Goal: Transaction & Acquisition: Purchase product/service

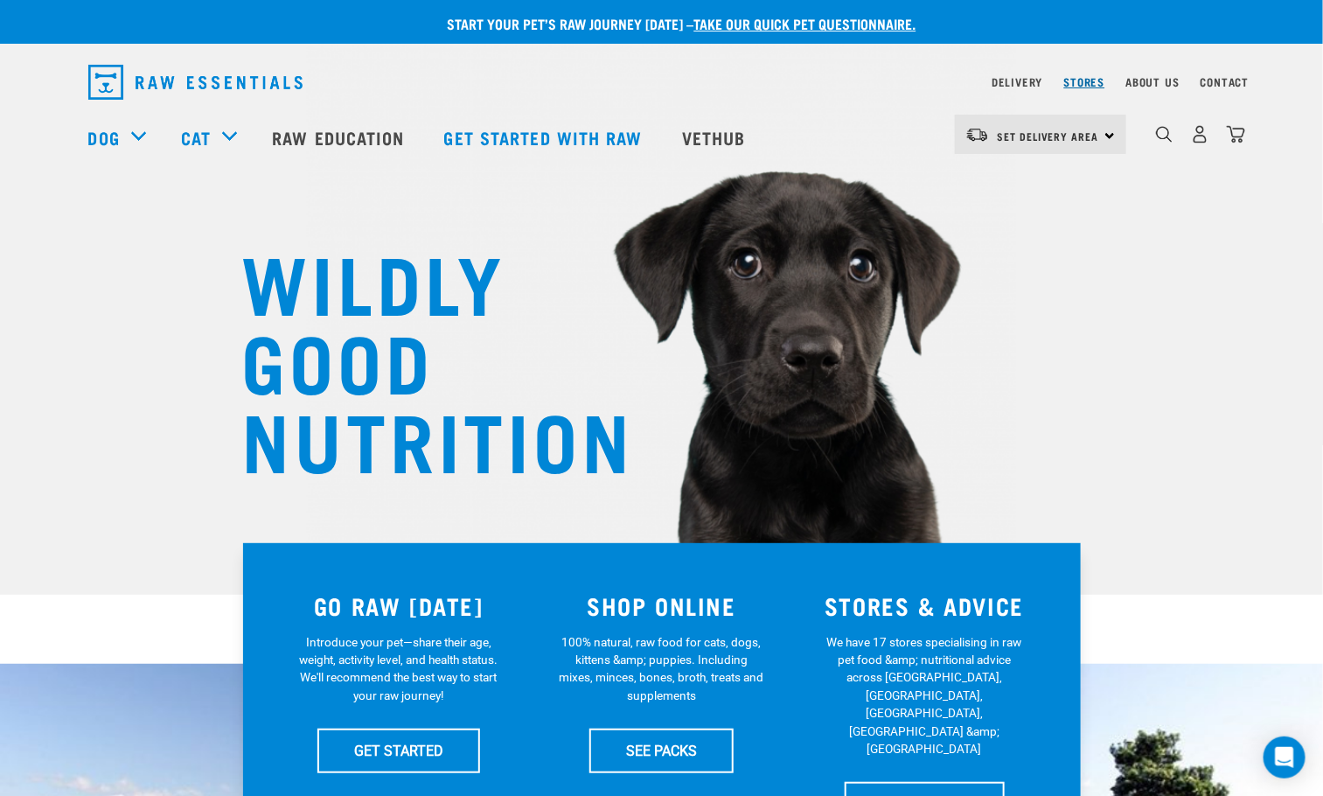
click at [1082, 80] on link "Stores" at bounding box center [1084, 82] width 41 height 6
click at [258, 129] on link "Raw Education" at bounding box center [340, 137] width 171 height 70
click at [307, 134] on link "Raw Education" at bounding box center [340, 137] width 171 height 70
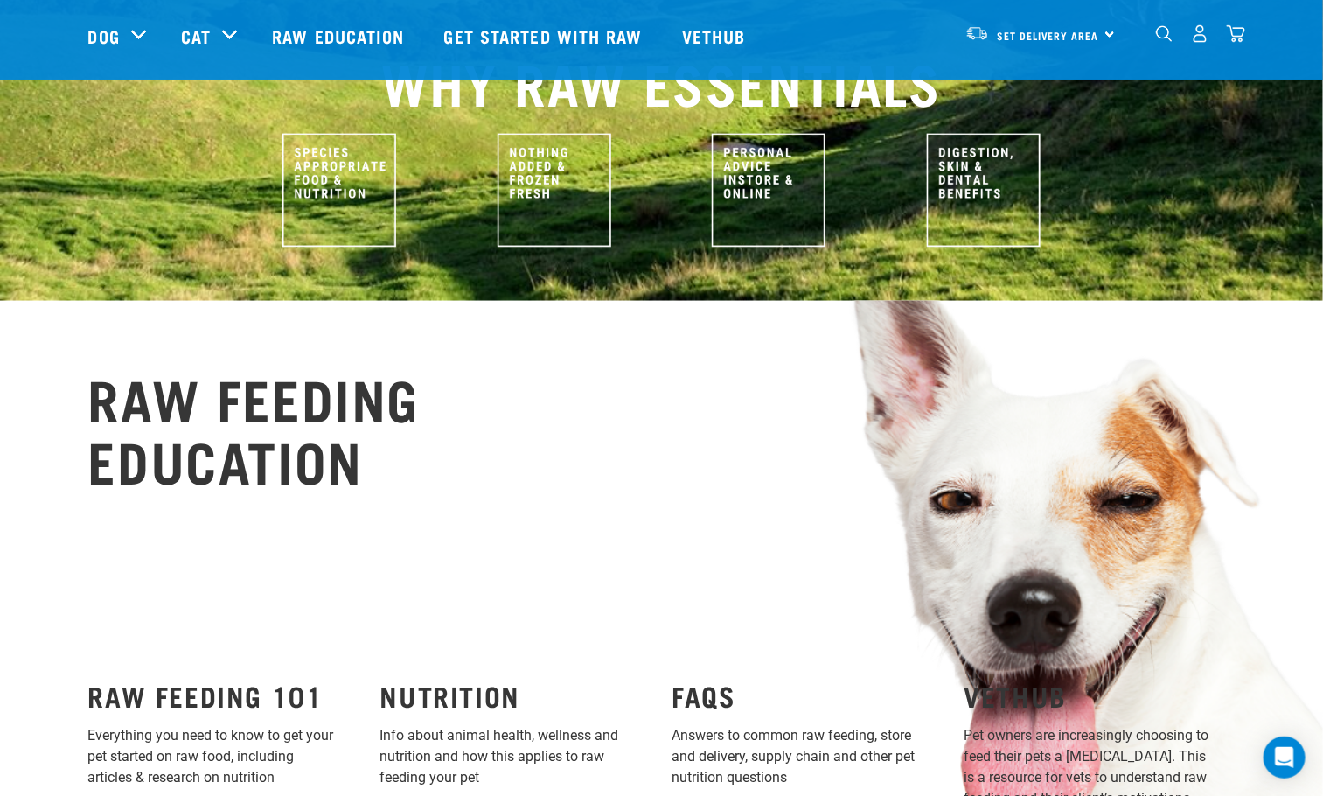
scroll to position [103, 0]
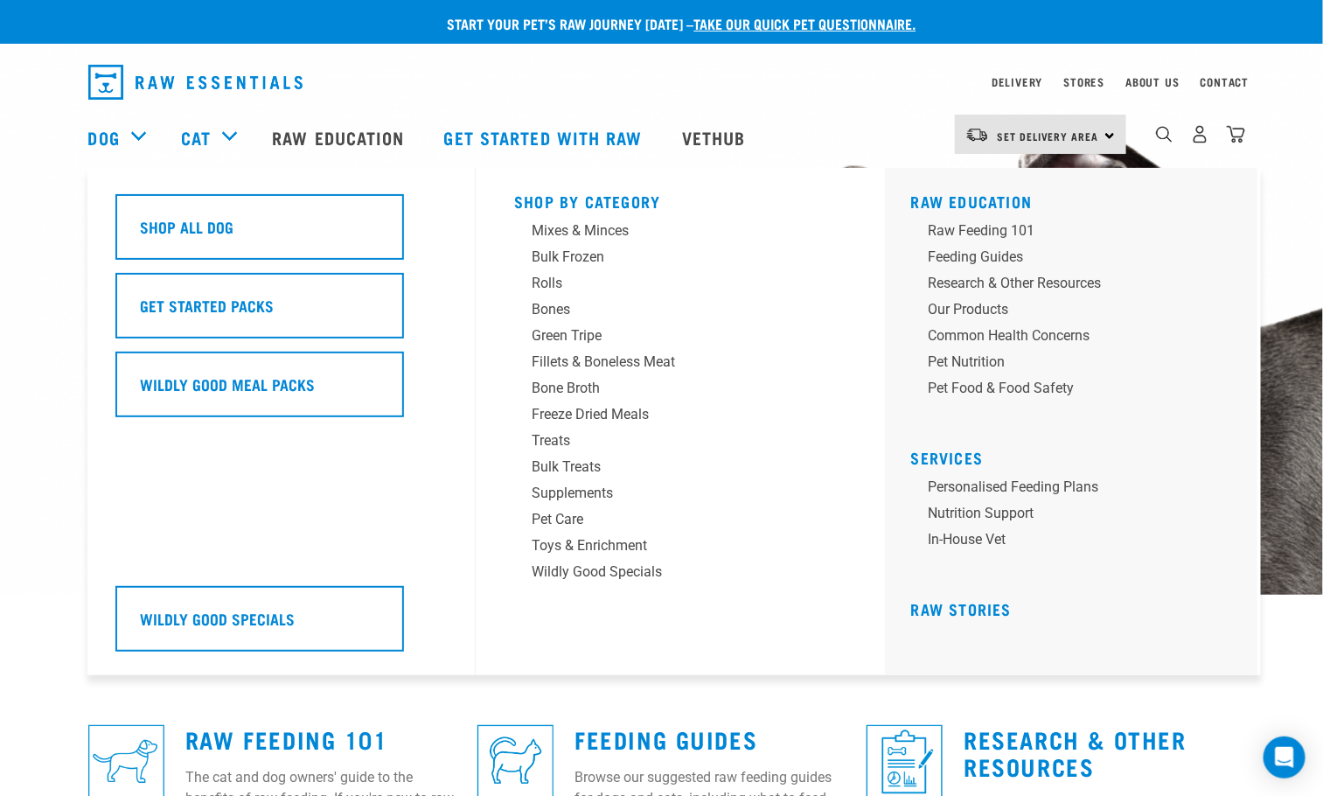
click at [121, 136] on div "Dog" at bounding box center [125, 137] width 75 height 70
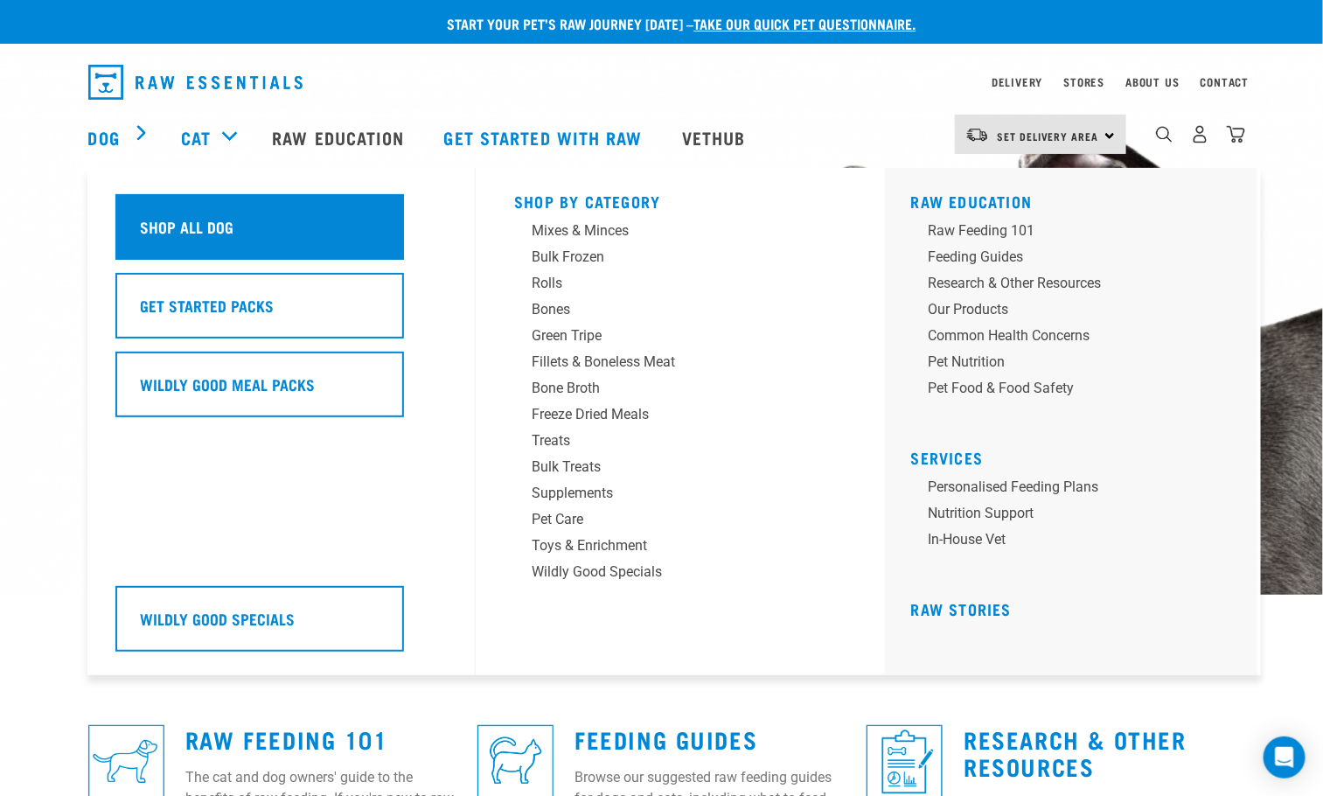
click at [189, 194] on div "Shop All Dog" at bounding box center [259, 227] width 289 height 66
click at [189, 207] on div "Shop All Dog" at bounding box center [259, 227] width 289 height 66
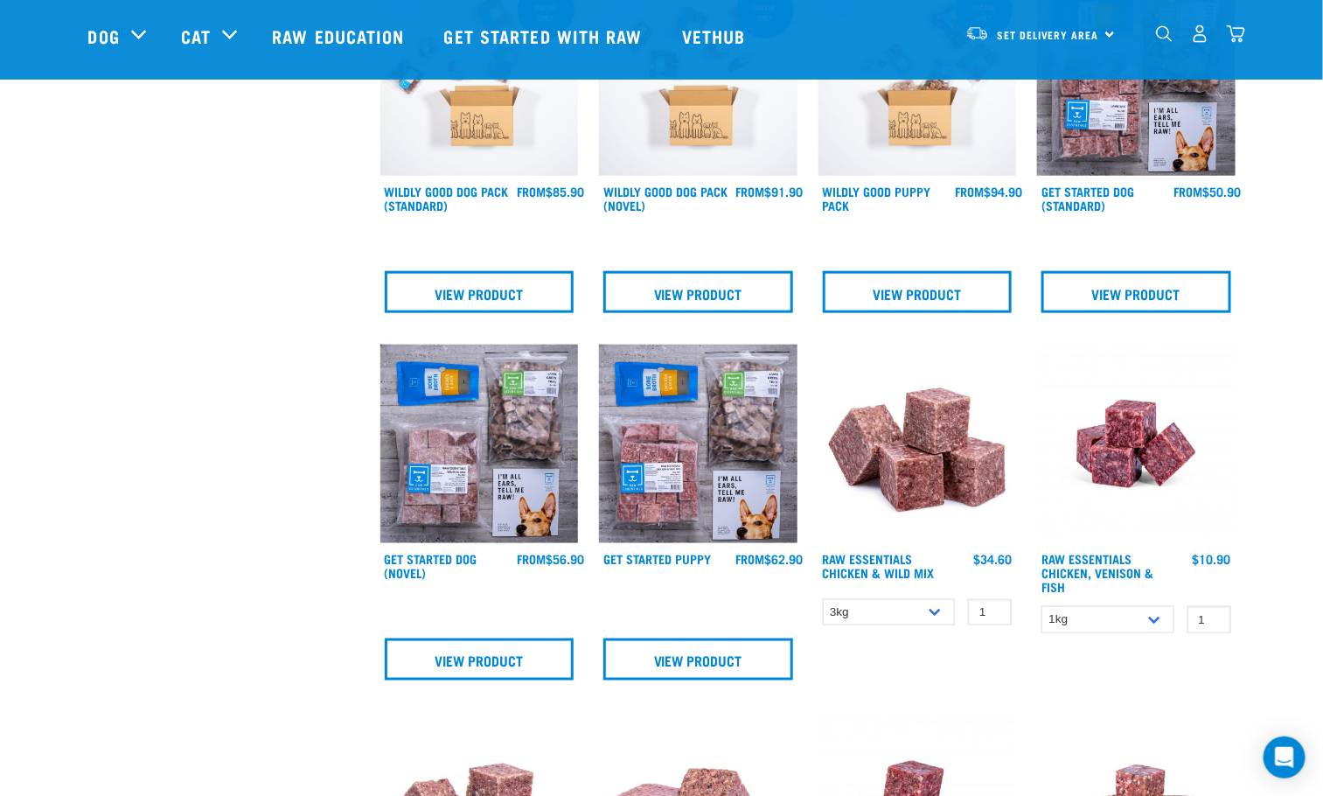
scroll to position [787, 0]
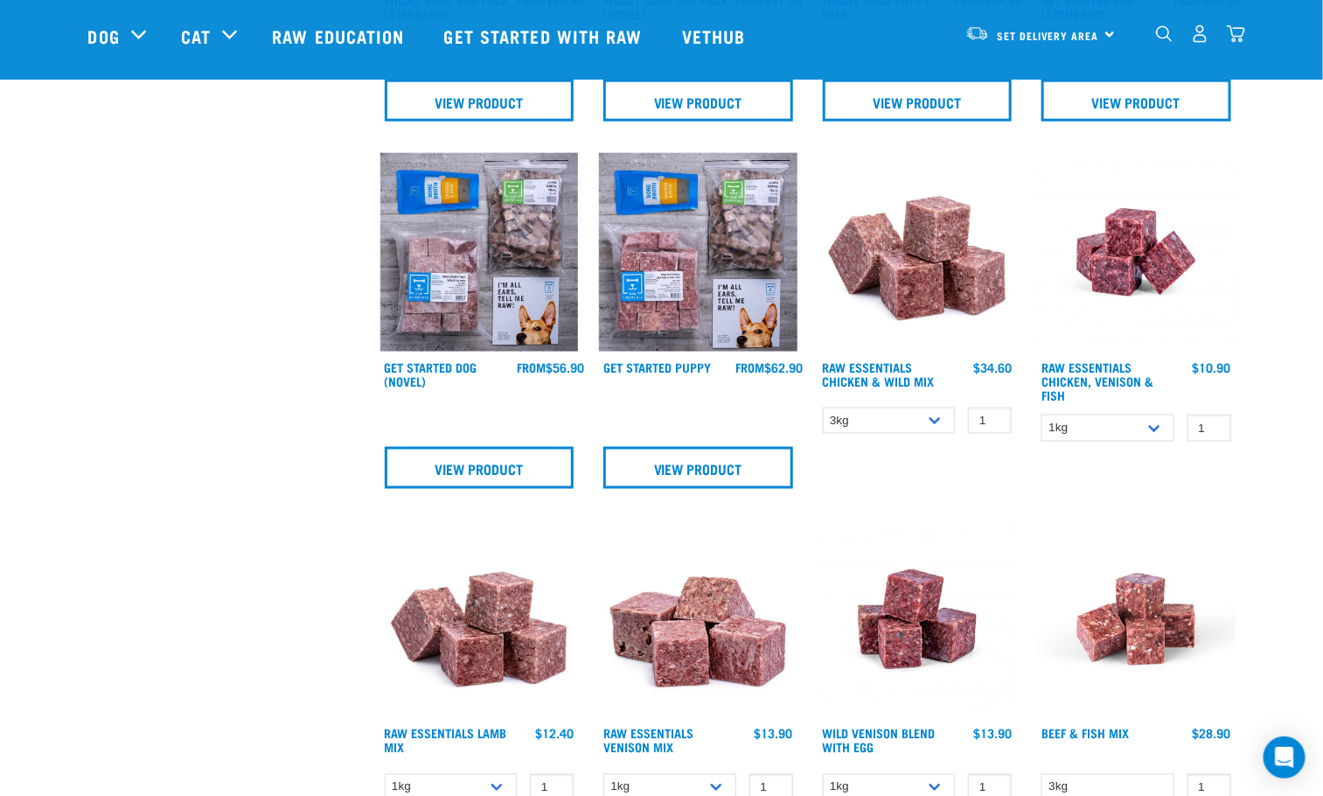
click at [867, 436] on div "Raw Essentials Chicken & Wild Mix 1 0 100 0 100 0 100 0" at bounding box center [918, 326] width 220 height 367
click at [872, 423] on select "3kg Bulk (10kg) Bulk (20kg)" at bounding box center [889, 421] width 133 height 27
select select "731"
click at [823, 408] on select "3kg Bulk (10kg) Bulk (20kg)" at bounding box center [889, 421] width 133 height 27
click at [929, 282] on img at bounding box center [918, 252] width 199 height 199
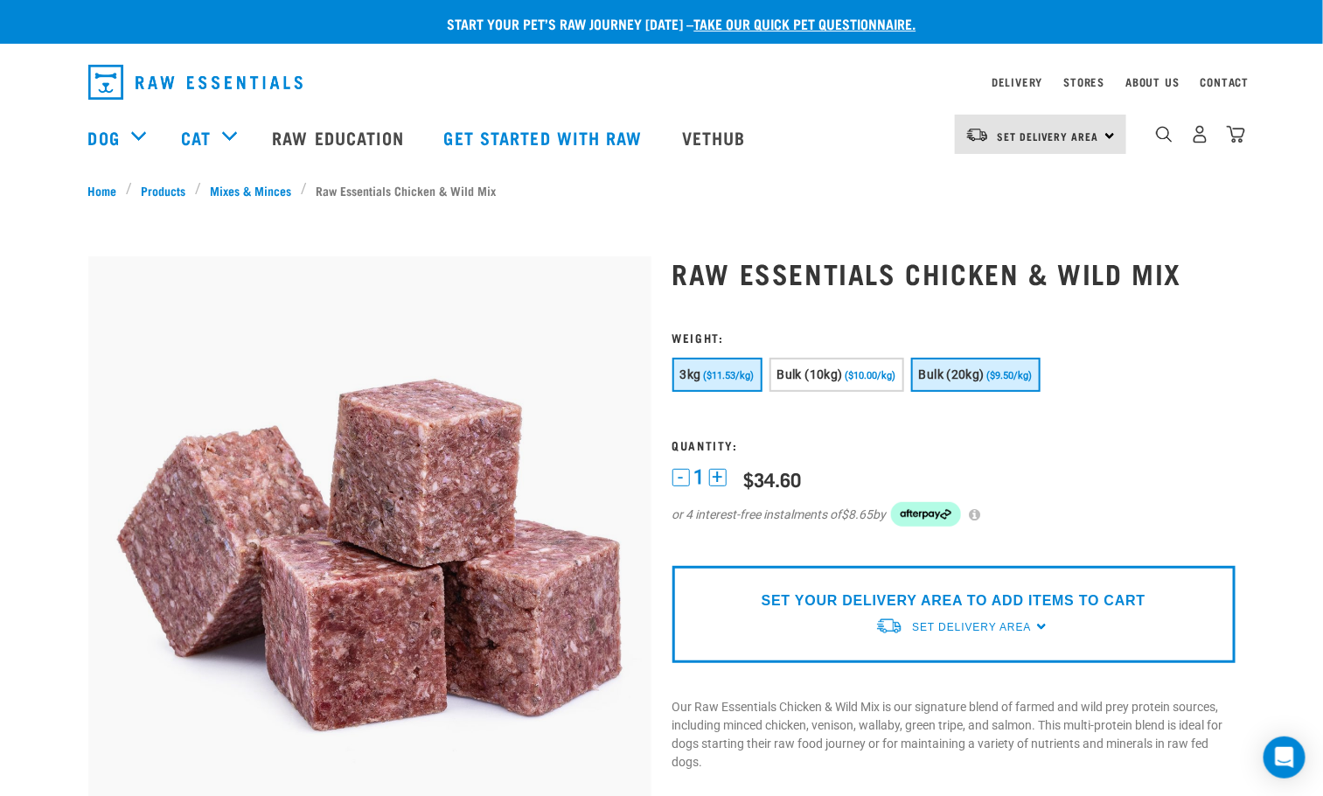
click at [960, 368] on span "Bulk (20kg)" at bounding box center [952, 374] width 66 height 14
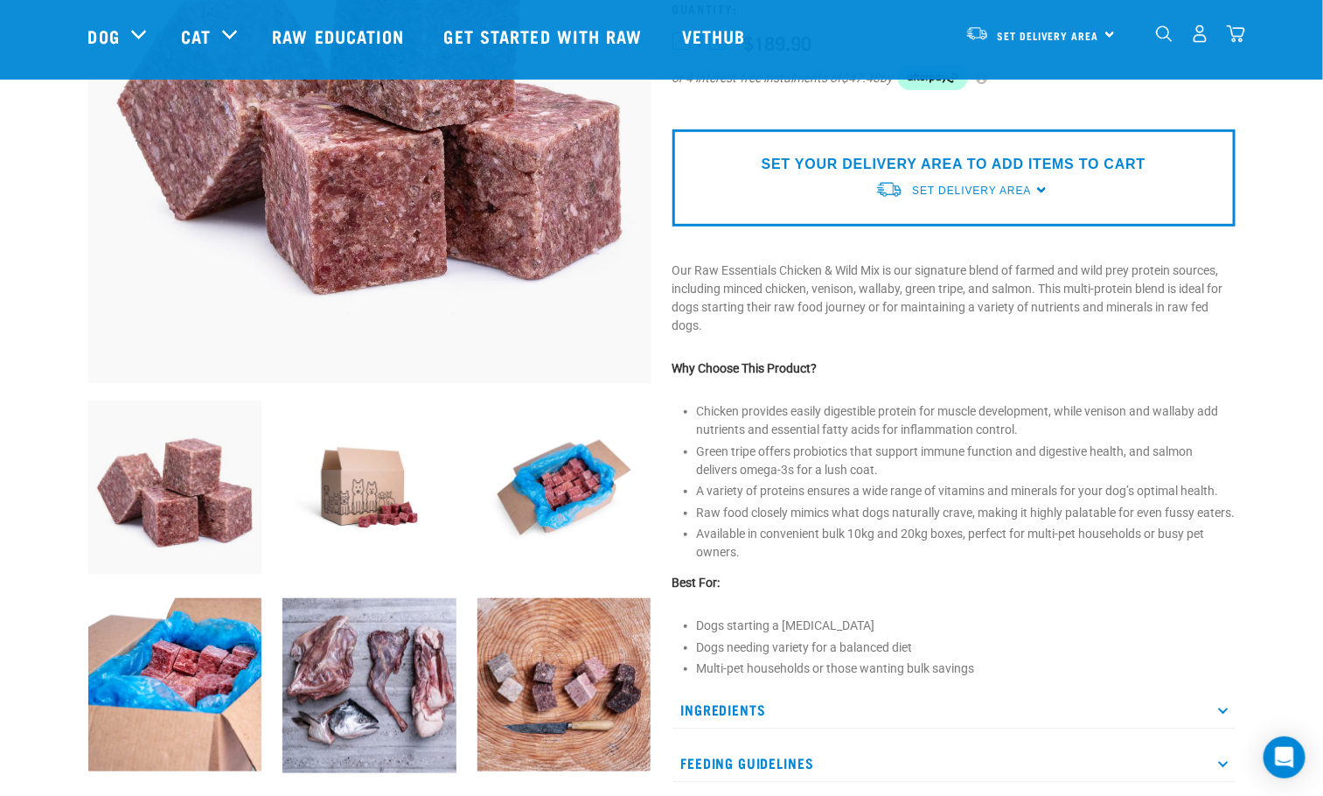
scroll to position [131, 0]
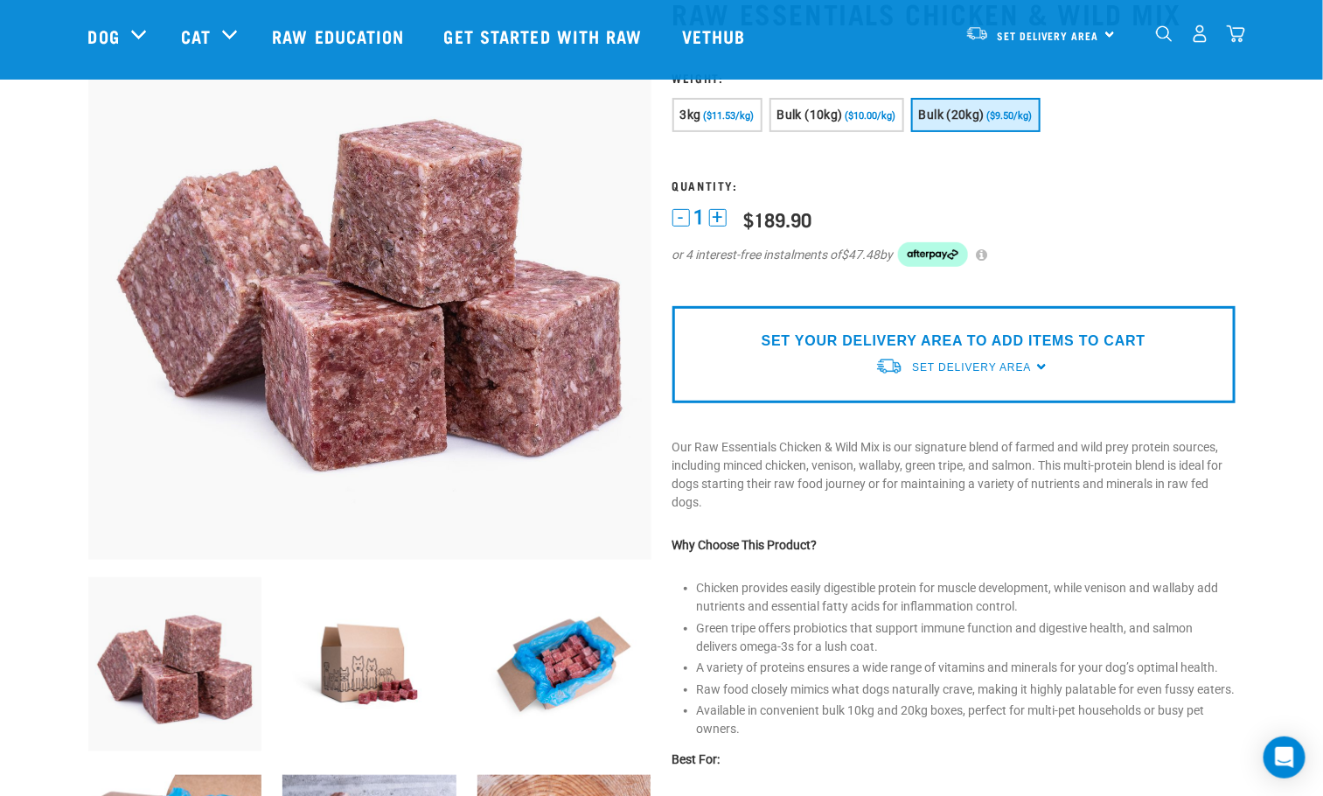
click at [969, 347] on p "SET YOUR DELIVERY AREA TO ADD ITEMS TO CART" at bounding box center [954, 341] width 384 height 21
click at [966, 376] on div "Set Delivery Area" at bounding box center [971, 367] width 119 height 31
click at [966, 366] on span "Set Delivery Area" at bounding box center [971, 367] width 119 height 12
click at [940, 410] on link "[GEOGRAPHIC_DATA]" at bounding box center [962, 408] width 174 height 29
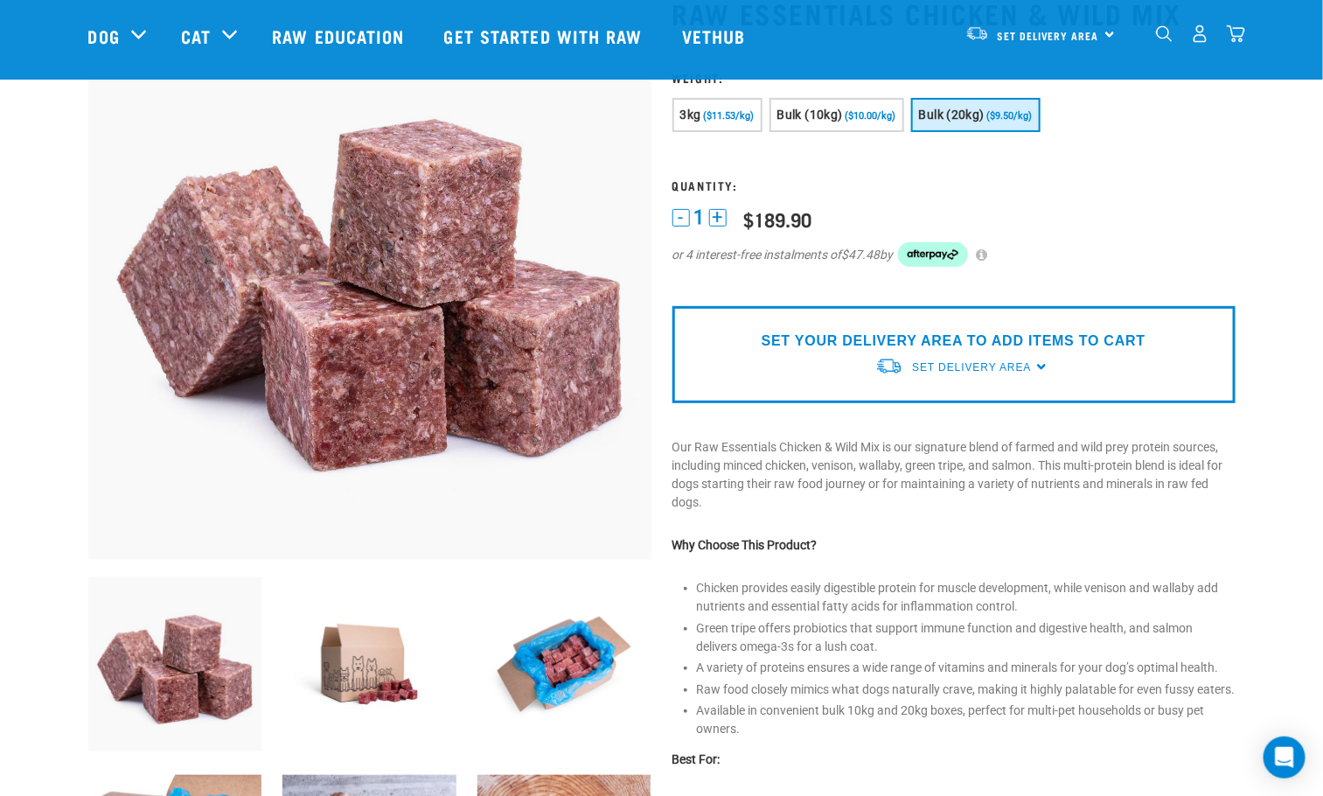
click at [950, 375] on div "Set Delivery Area" at bounding box center [971, 367] width 119 height 31
click at [956, 363] on span "Set Delivery Area" at bounding box center [971, 367] width 119 height 12
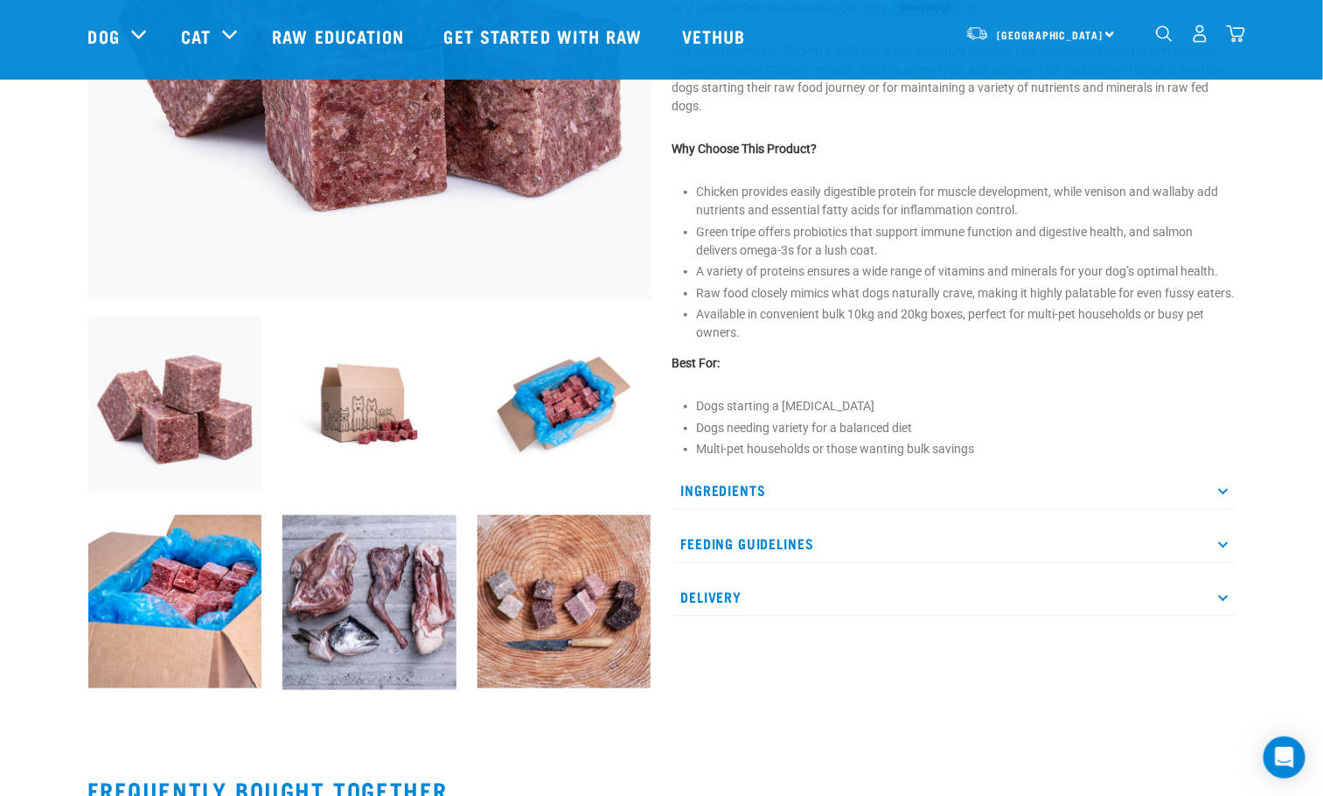
scroll to position [129, 0]
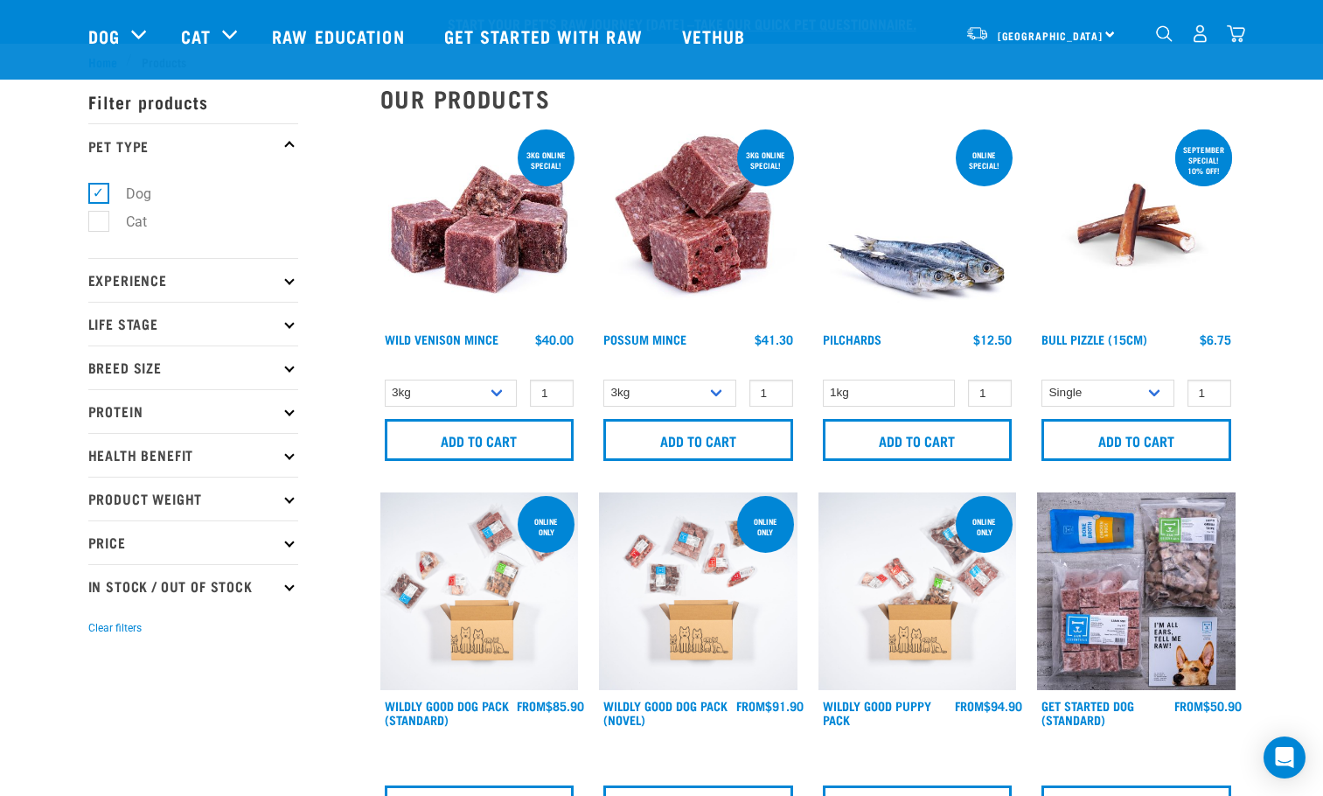
select select "731"
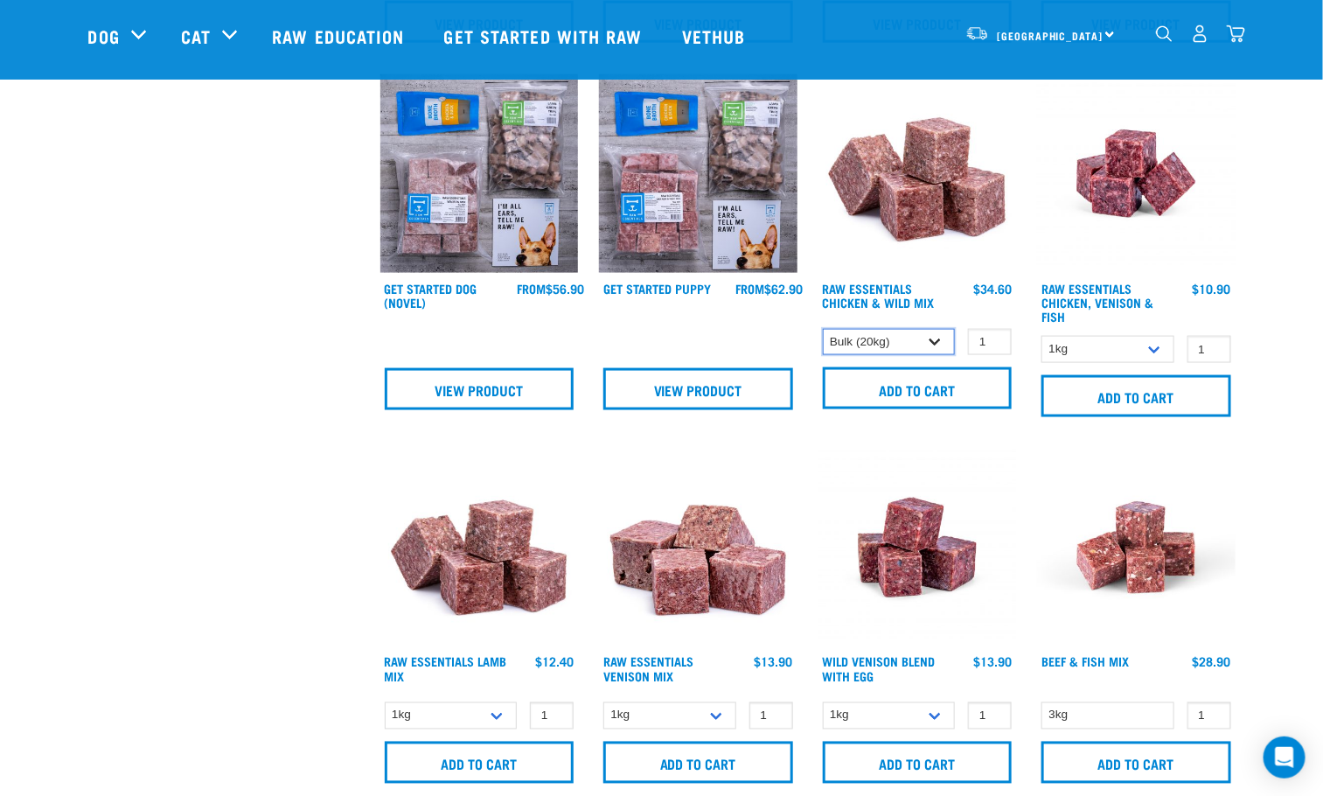
click at [930, 341] on select "3kg Bulk (10kg) Bulk (20kg)" at bounding box center [889, 342] width 133 height 27
click at [1000, 265] on img at bounding box center [918, 173] width 199 height 199
click at [922, 349] on select "3kg Bulk (10kg) Bulk (20kg)" at bounding box center [889, 342] width 133 height 27
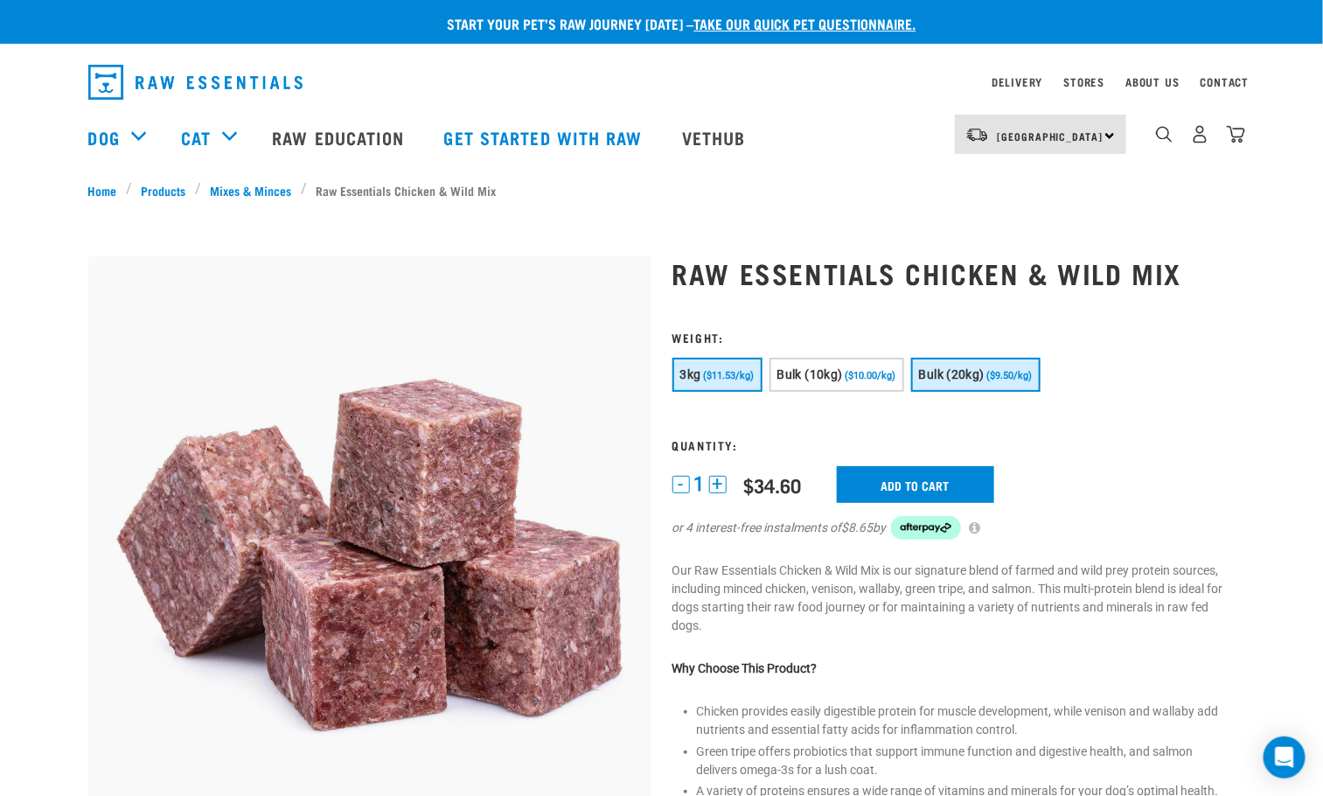
click at [942, 360] on button "Bulk (20kg) ($9.50/kg)" at bounding box center [975, 375] width 129 height 34
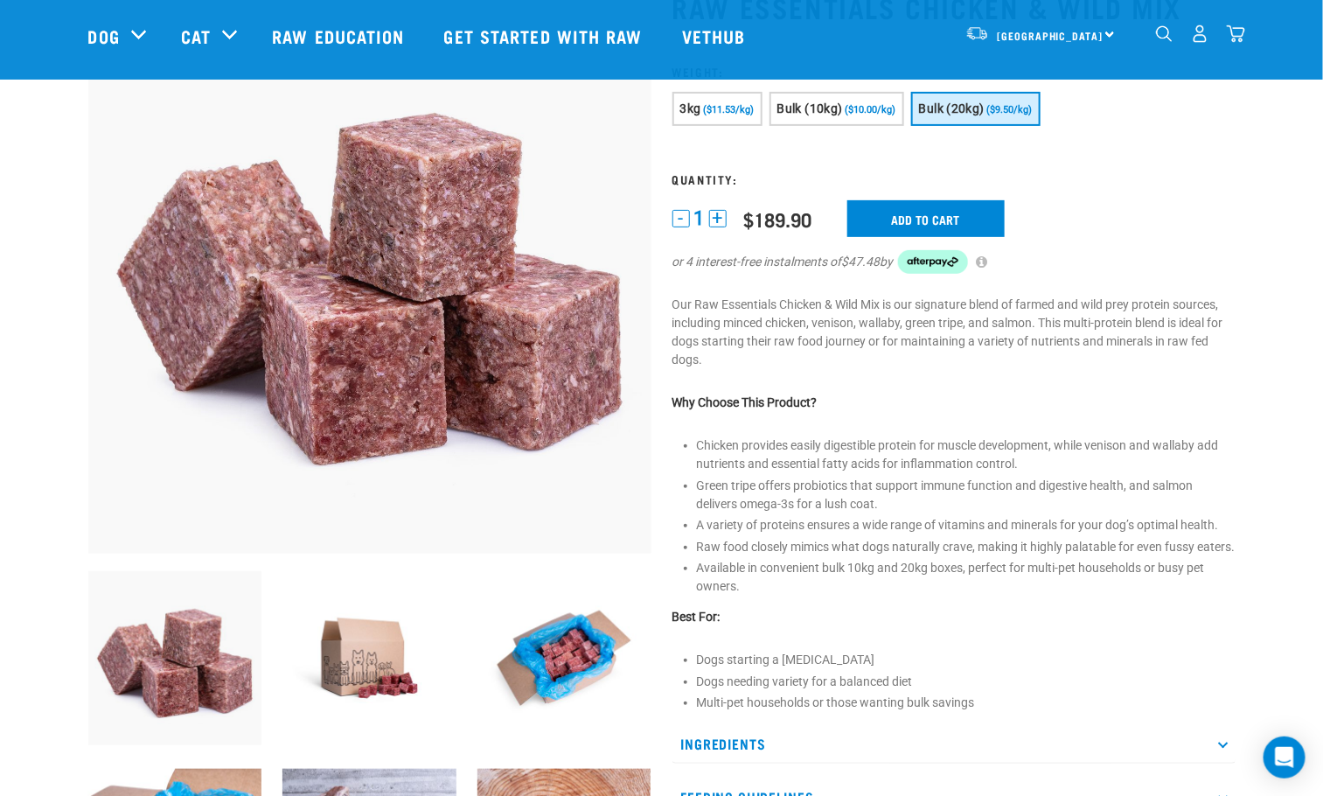
scroll to position [262, 0]
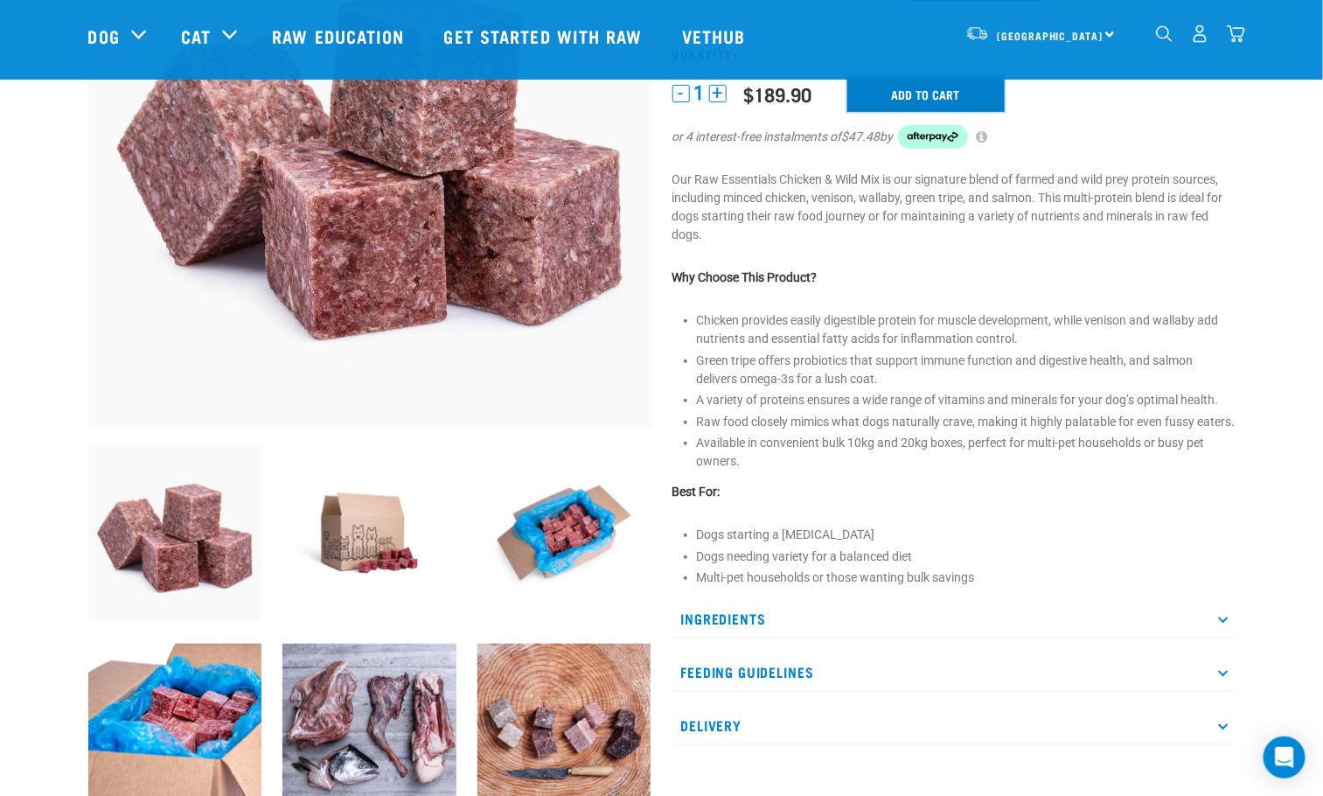
click at [968, 90] on input "Add to cart" at bounding box center [925, 93] width 157 height 37
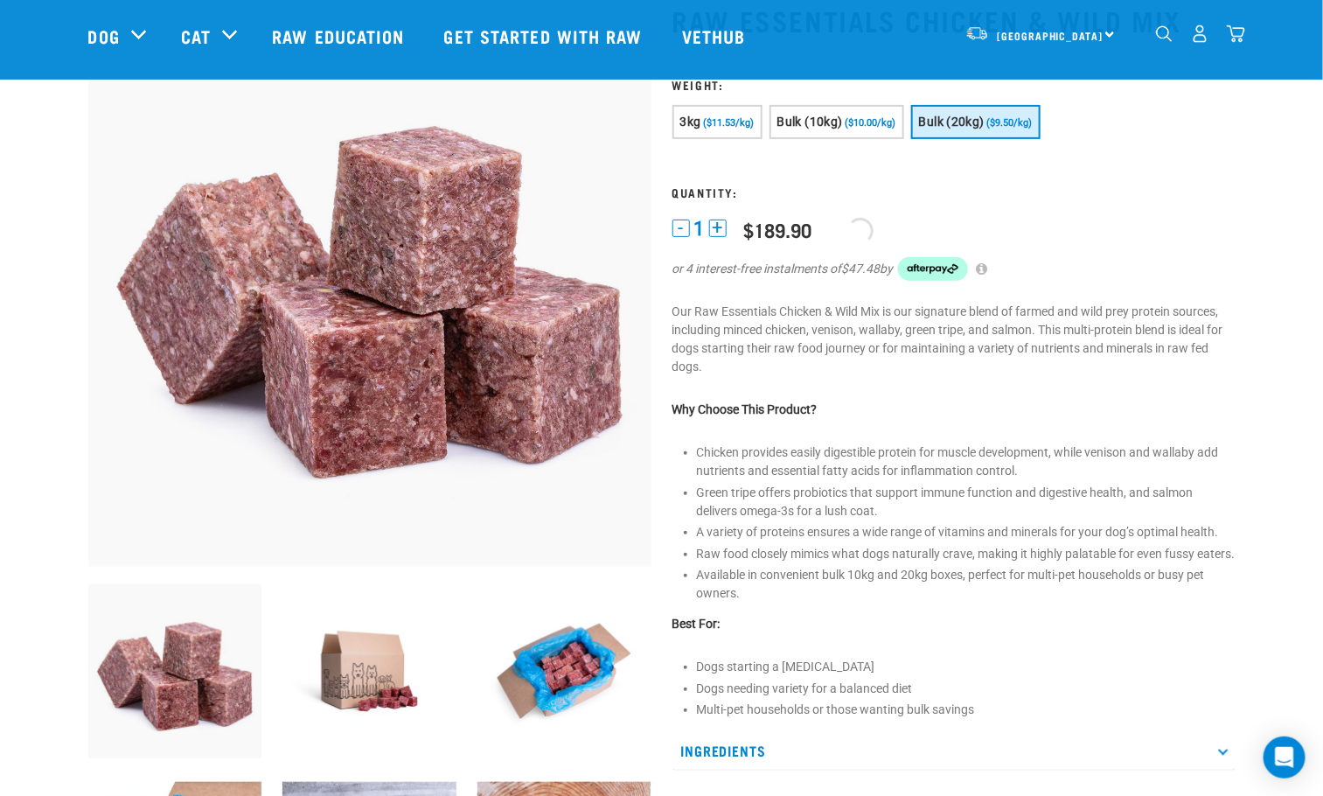
scroll to position [0, 0]
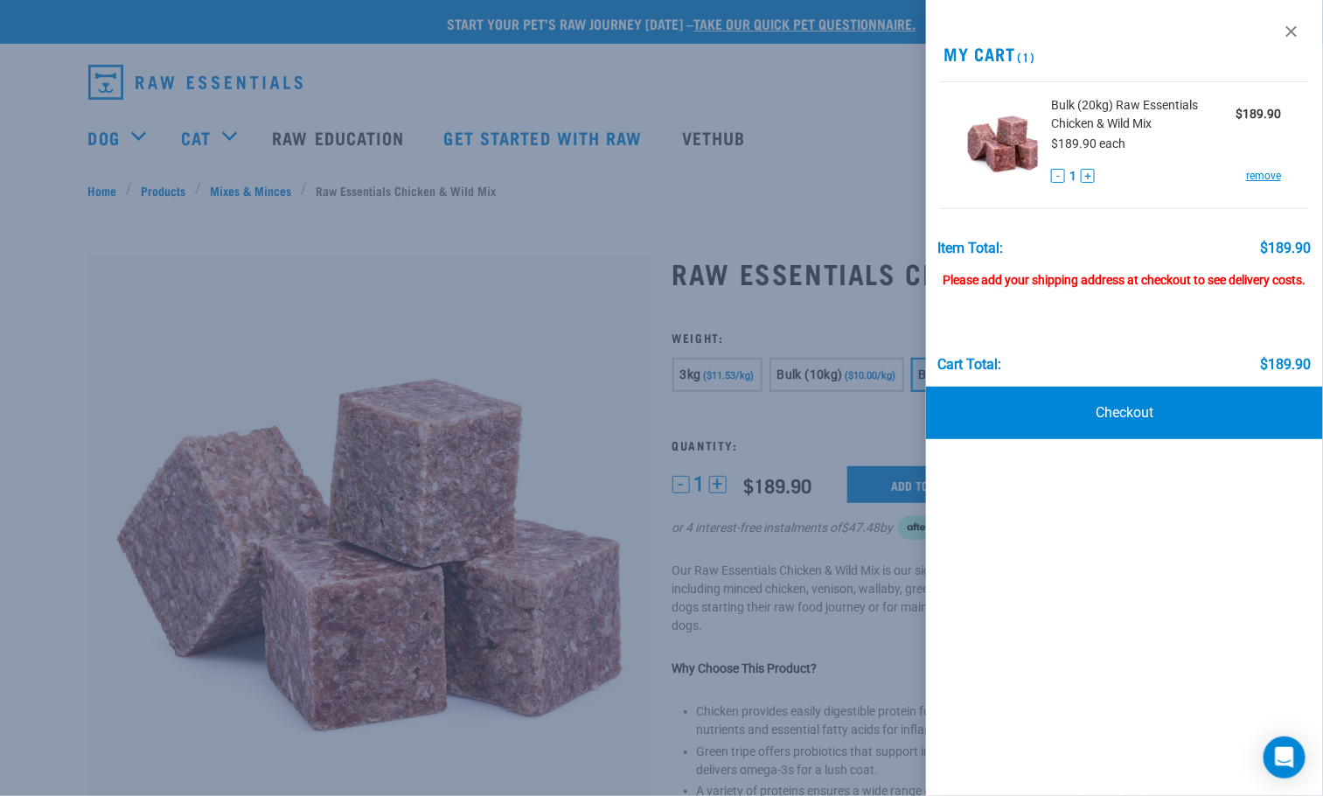
click at [847, 166] on div at bounding box center [661, 398] width 1323 height 796
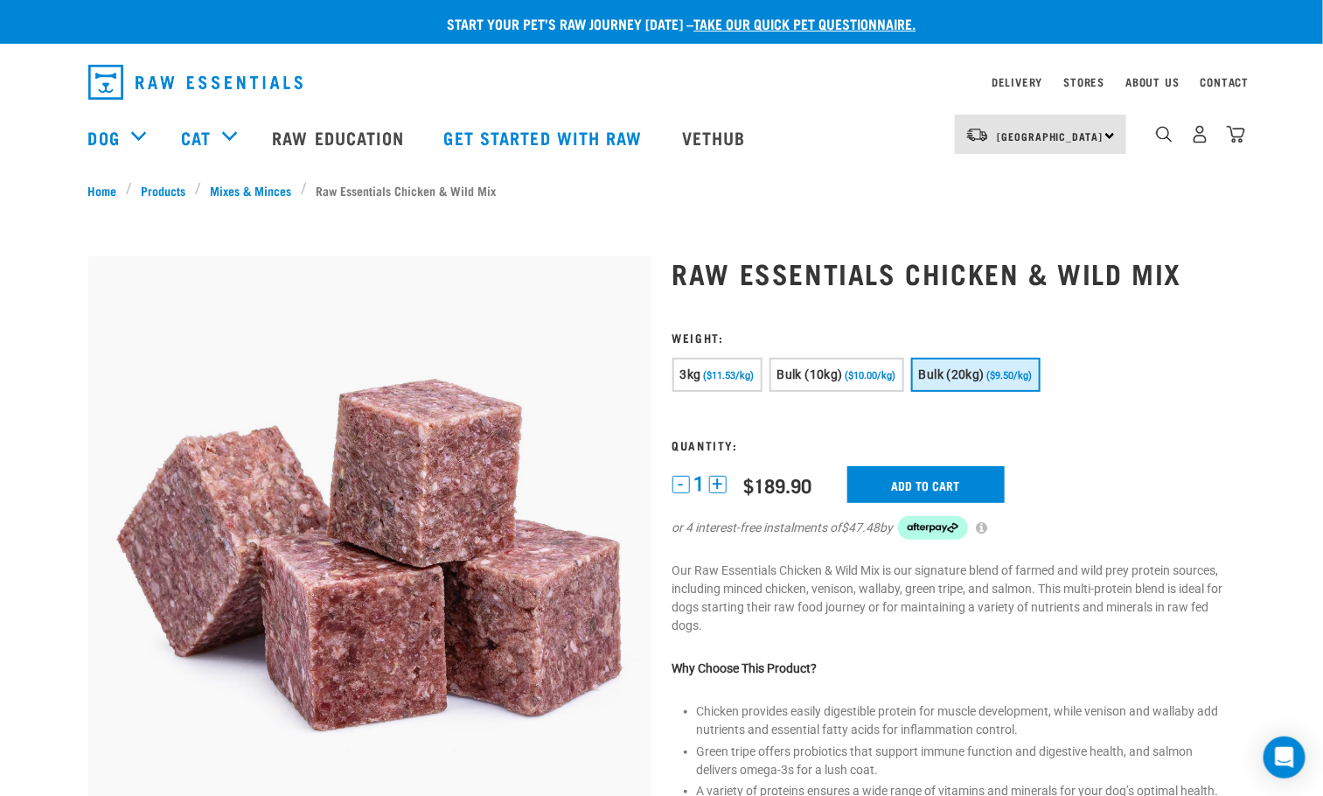
click at [1029, 121] on div "[GEOGRAPHIC_DATA] [GEOGRAPHIC_DATA]" at bounding box center [1040, 134] width 171 height 39
click at [1037, 137] on span "[GEOGRAPHIC_DATA]" at bounding box center [1051, 136] width 106 height 6
click at [1019, 232] on link "[GEOGRAPHIC_DATA]" at bounding box center [1039, 222] width 168 height 38
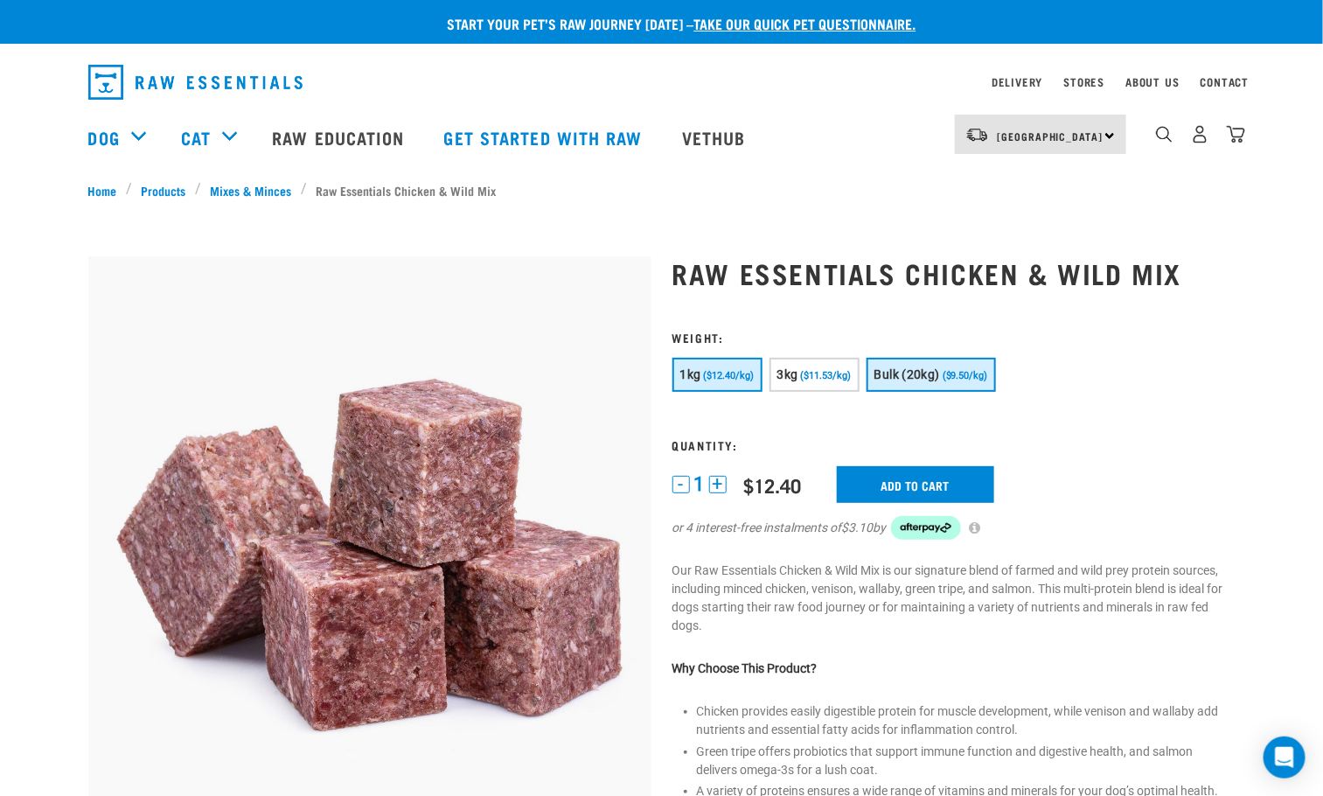
click at [959, 386] on button "Bulk (20kg) ($9.50/kg)" at bounding box center [931, 375] width 129 height 34
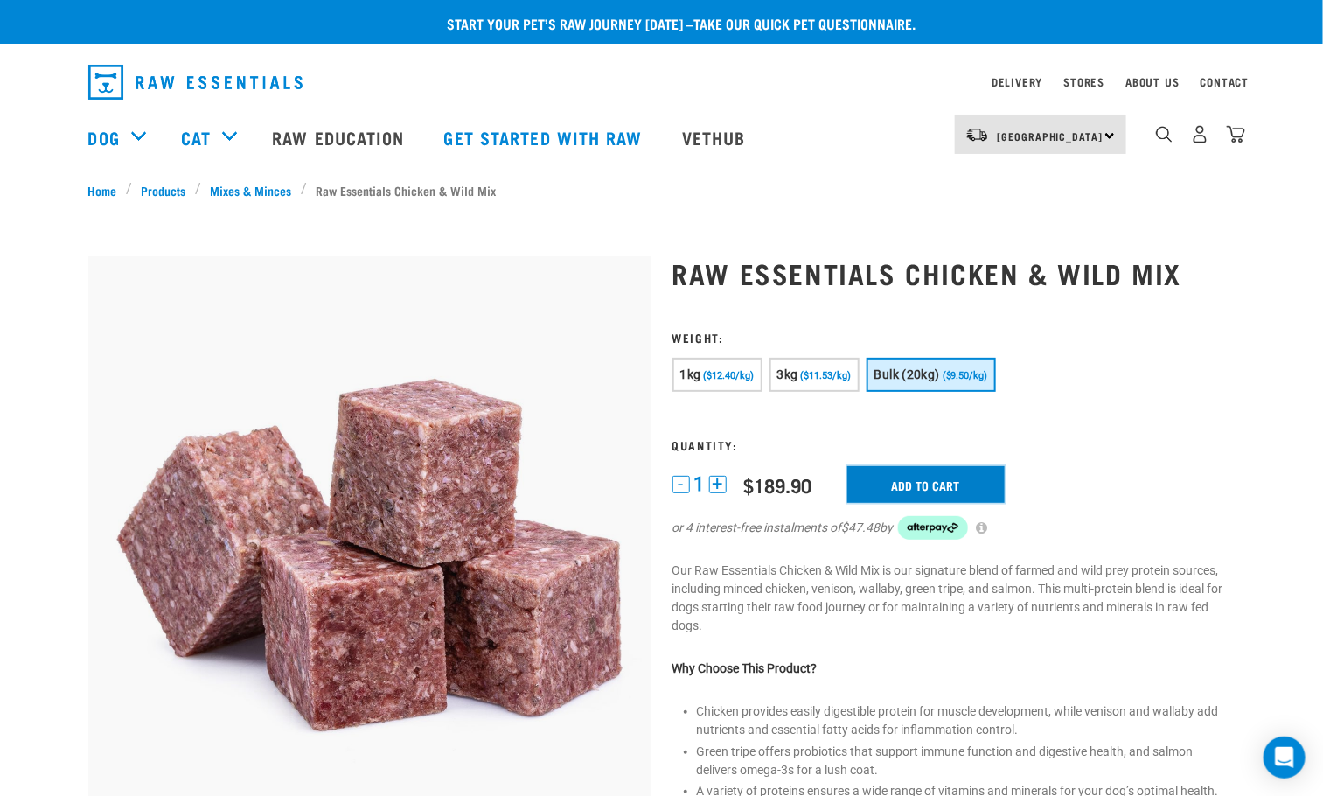
click at [958, 472] on input "Add to cart" at bounding box center [925, 484] width 157 height 37
click at [0, 478] on article "There are 1 items left in stock of Raw Essentials Chicken & Wild Mix, please re…" at bounding box center [0, 398] width 0 height 796
click at [80, 397] on button "delete" at bounding box center [71, 397] width 17 height 17
click at [1241, 142] on img "dropdown navigation" at bounding box center [1236, 134] width 18 height 18
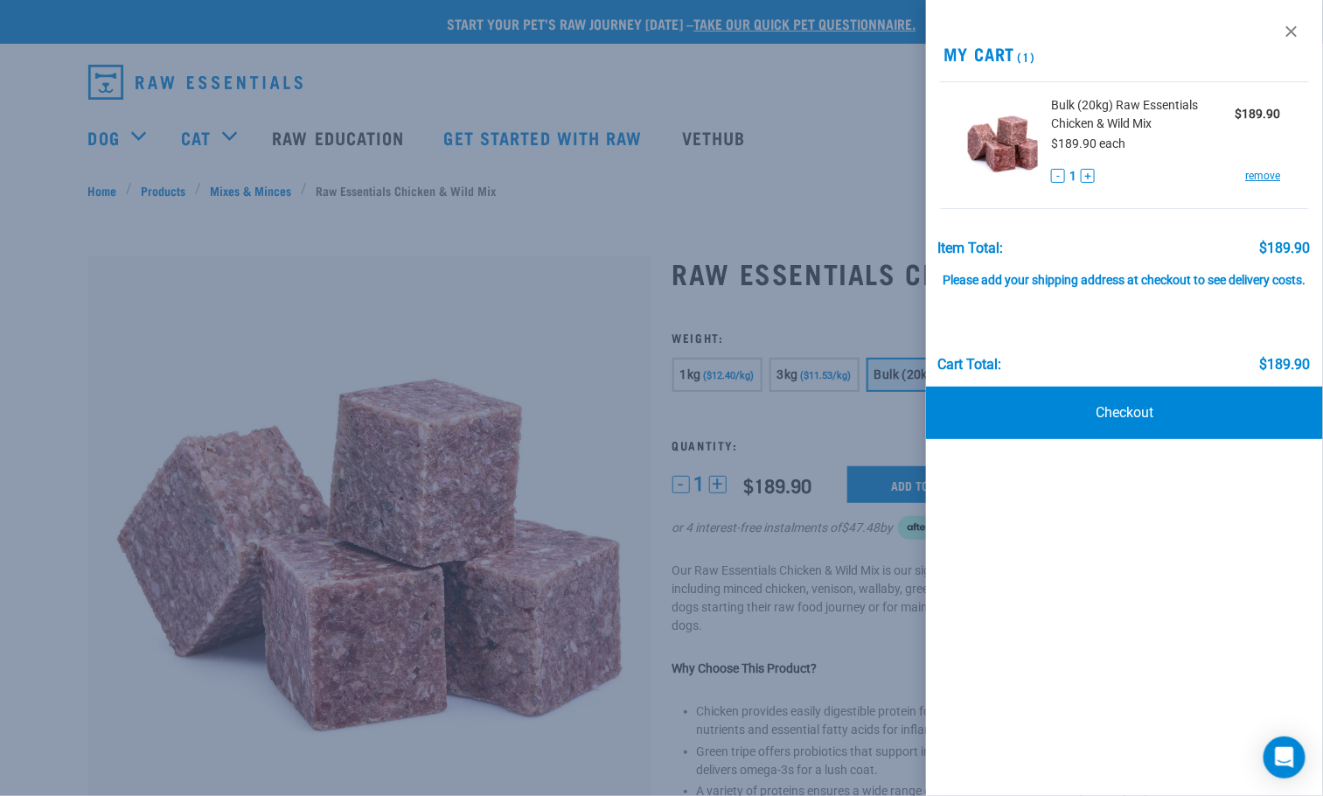
click at [1058, 173] on button "-" at bounding box center [1058, 176] width 14 height 14
click at [1273, 186] on div "Bulk (20kg) Raw Essentials Chicken & Wild Mix $189.90 $189.90 each - 1 + remove" at bounding box center [1159, 145] width 243 height 98
click at [1271, 174] on link "remove" at bounding box center [1263, 176] width 35 height 16
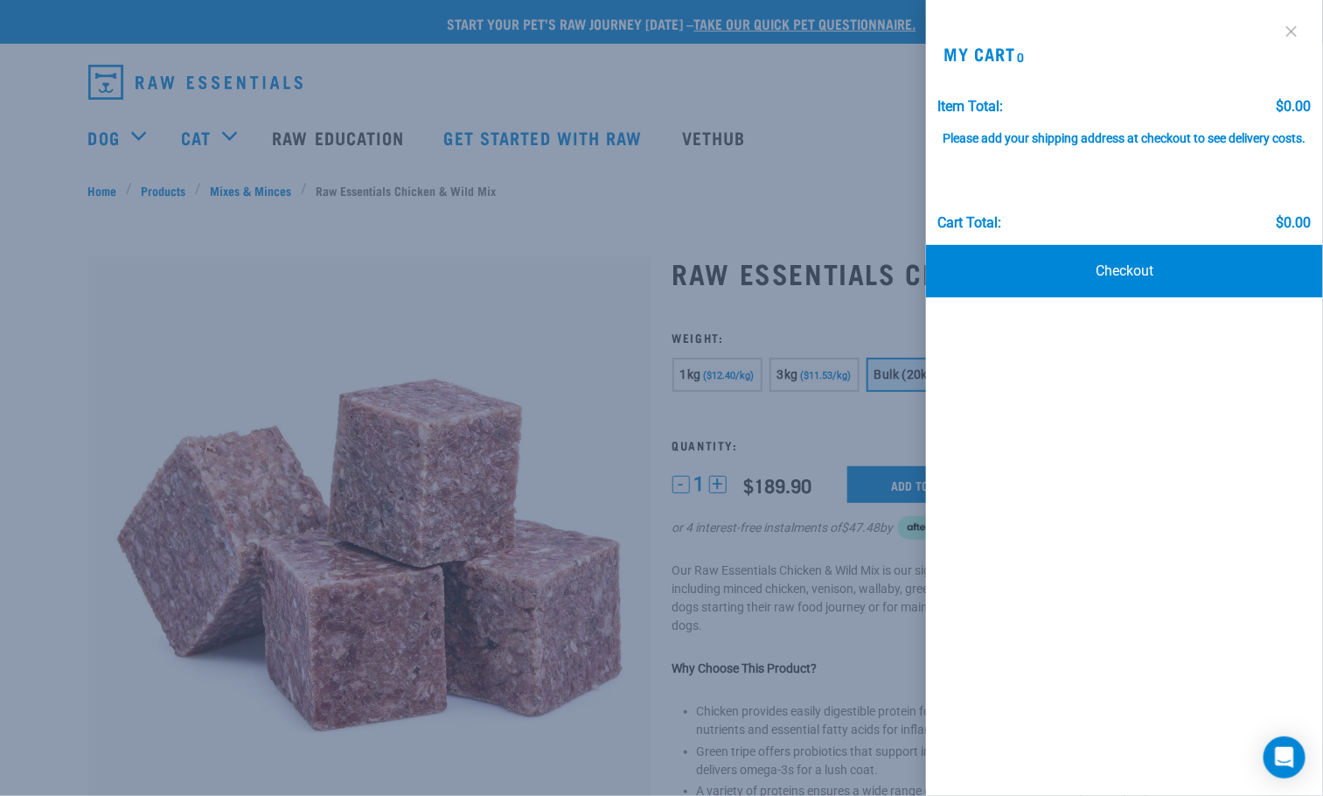
click at [1291, 37] on link at bounding box center [1292, 31] width 28 height 28
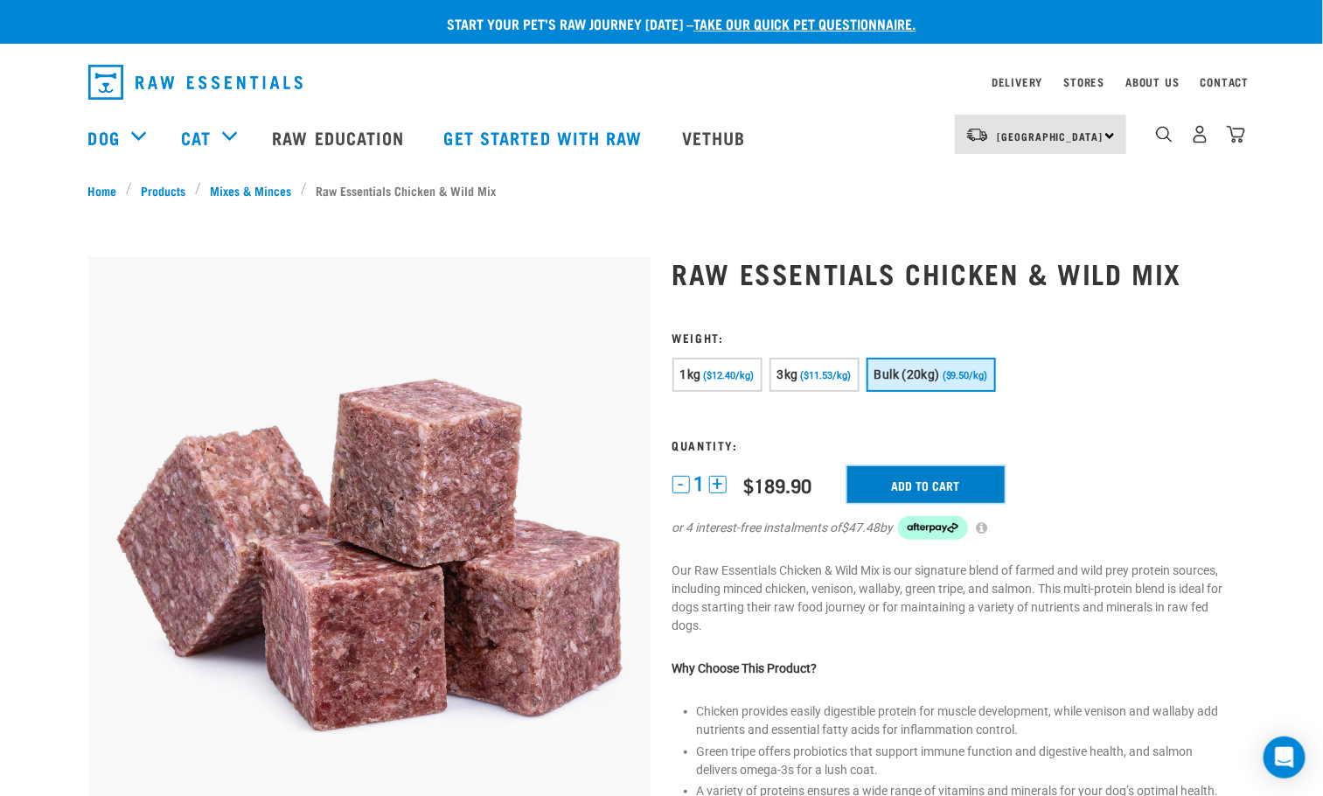
click at [940, 484] on input "Add to cart" at bounding box center [925, 484] width 157 height 37
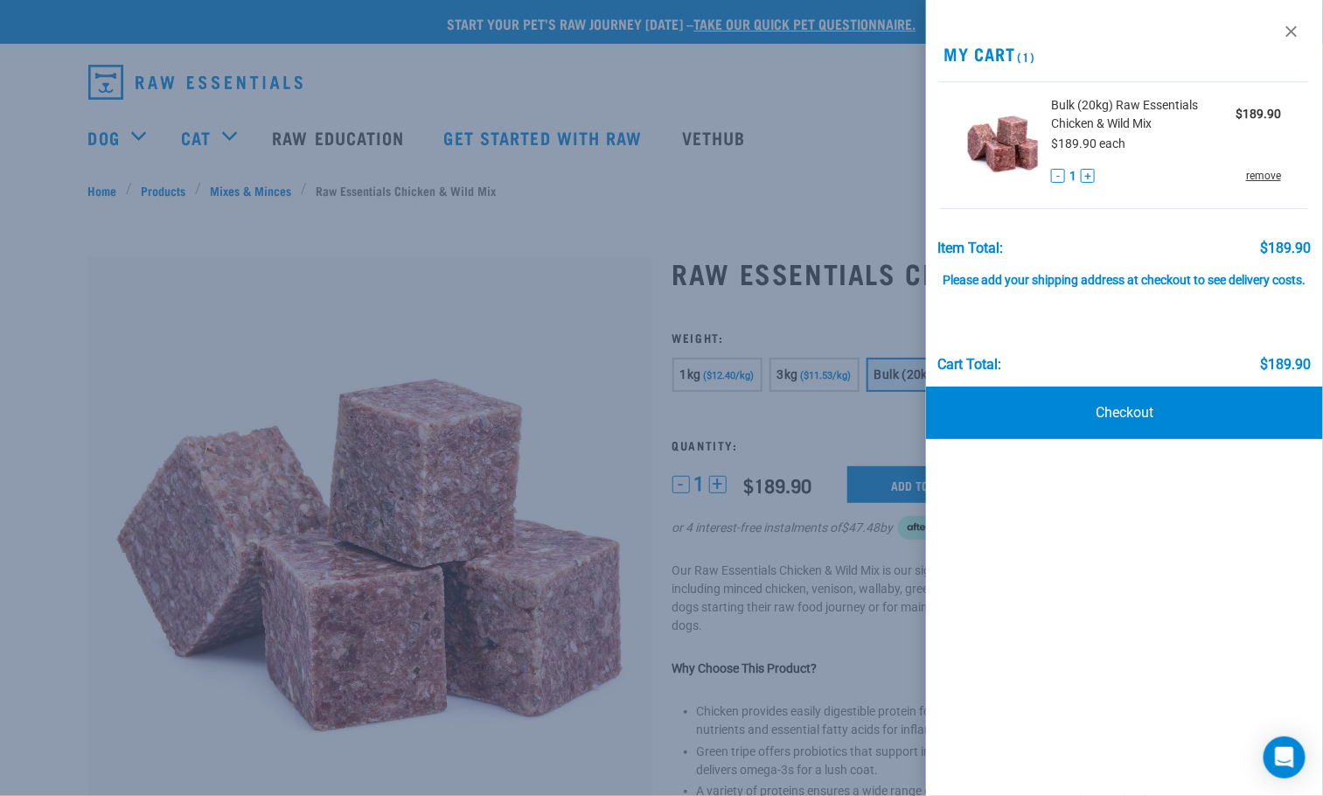
click at [1271, 181] on link "remove" at bounding box center [1263, 176] width 35 height 16
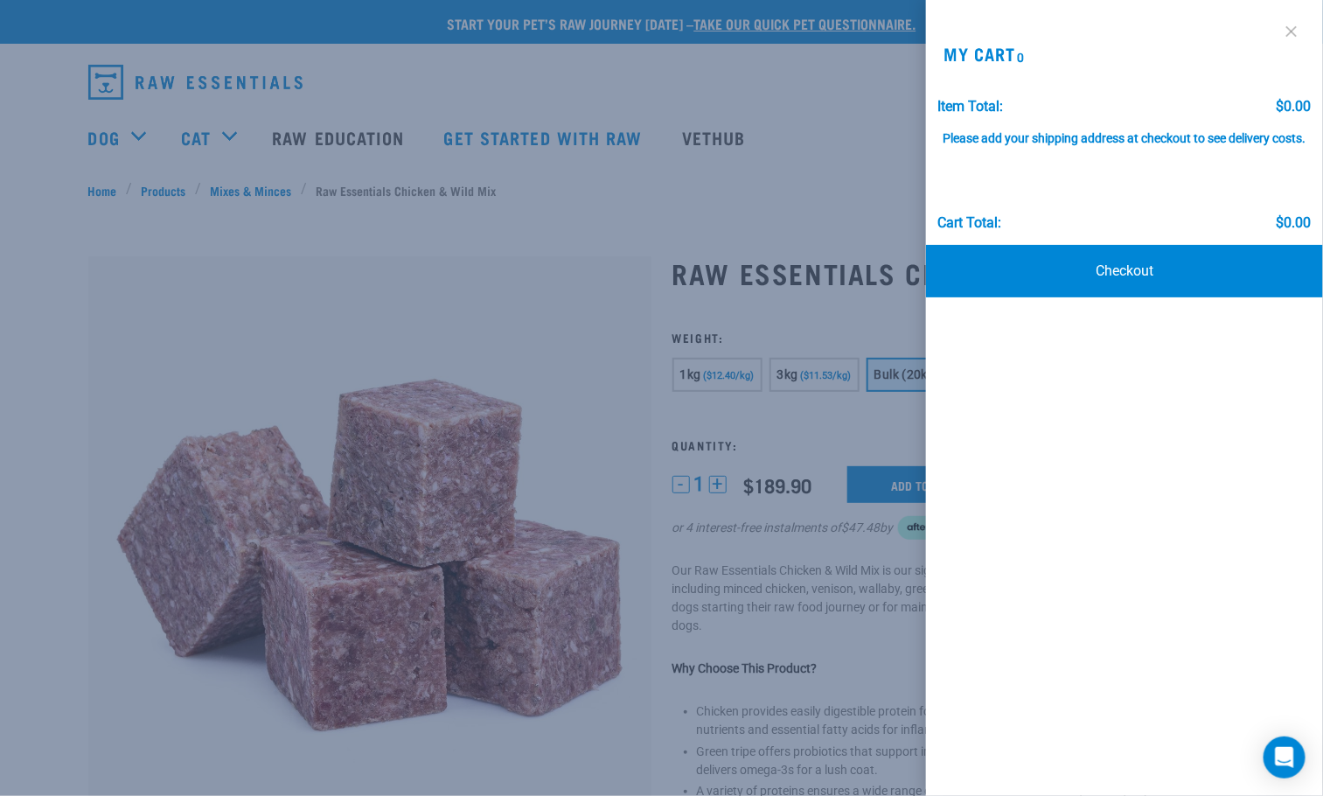
click at [1297, 29] on link at bounding box center [1292, 31] width 28 height 28
